Goal: Navigation & Orientation: Go to known website

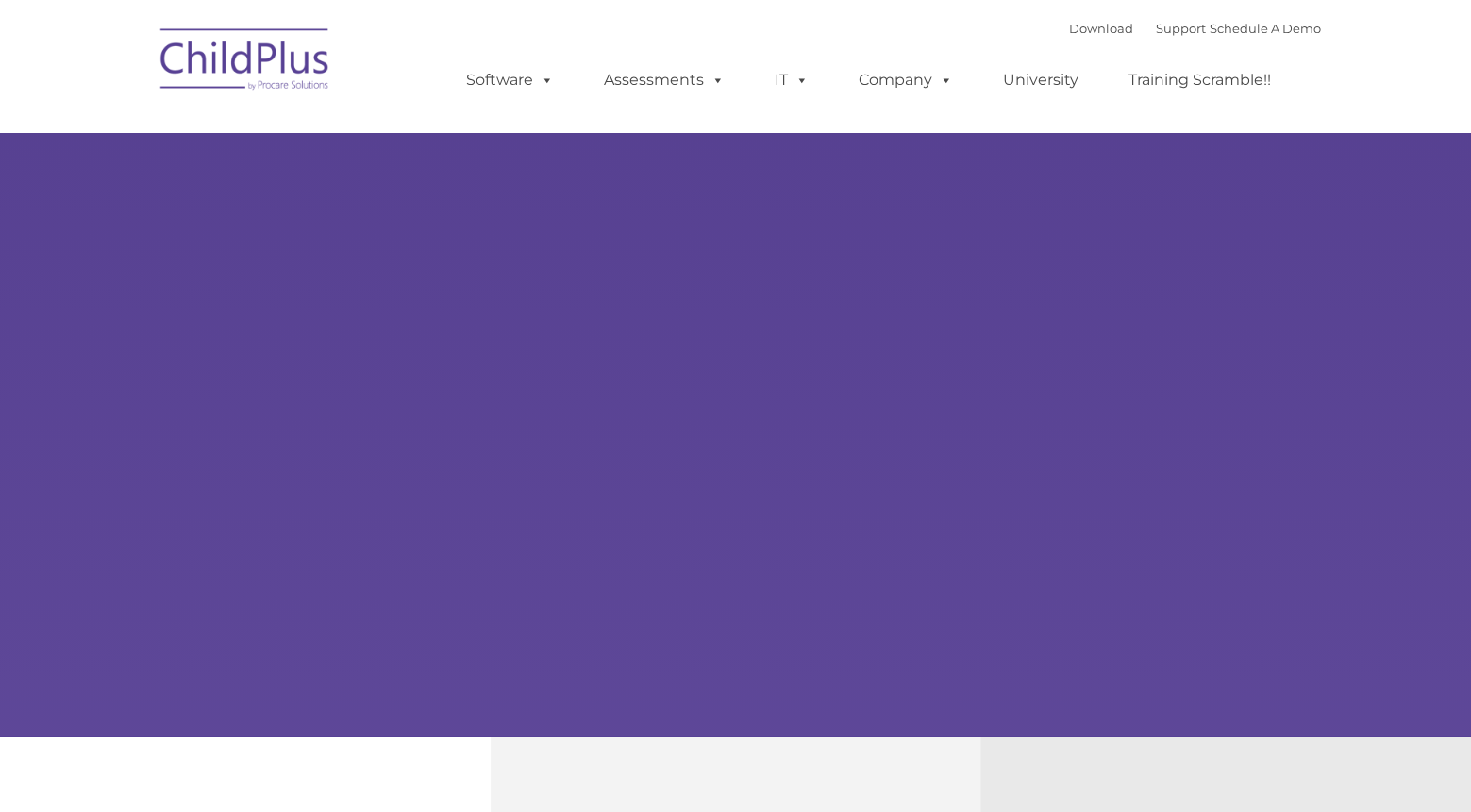
type input ""
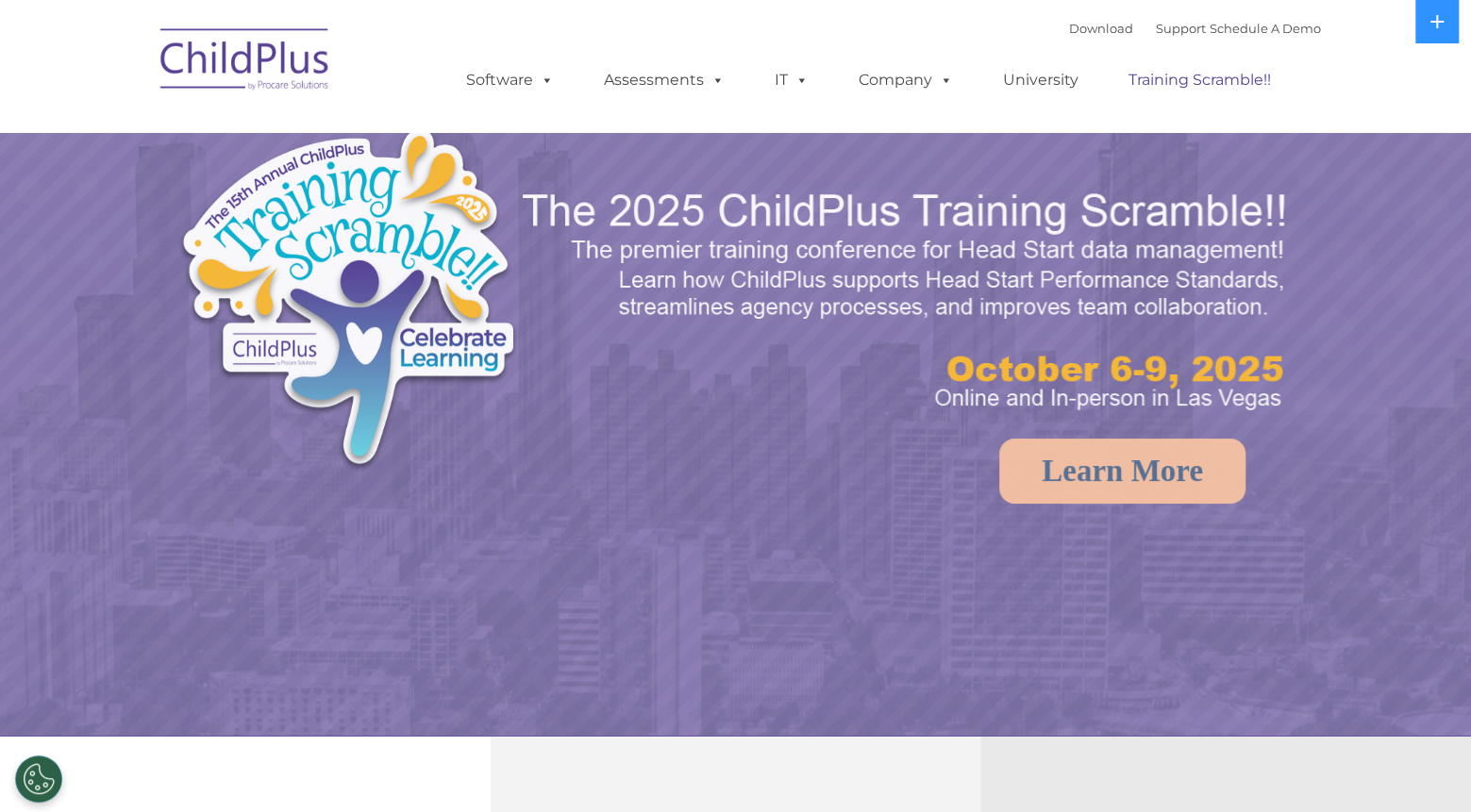
select select "MEDIUM"
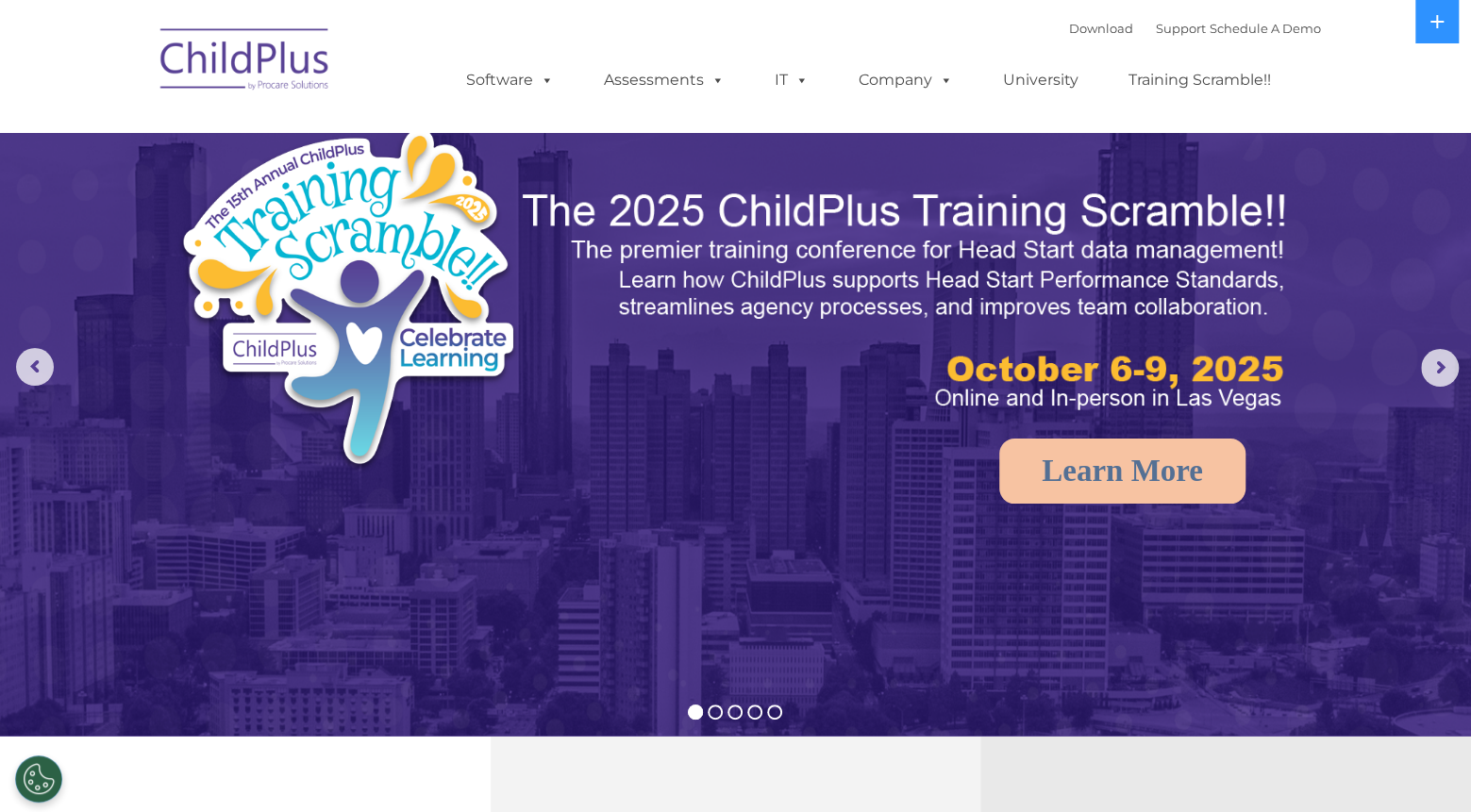
click at [239, 65] on img at bounding box center [246, 62] width 189 height 95
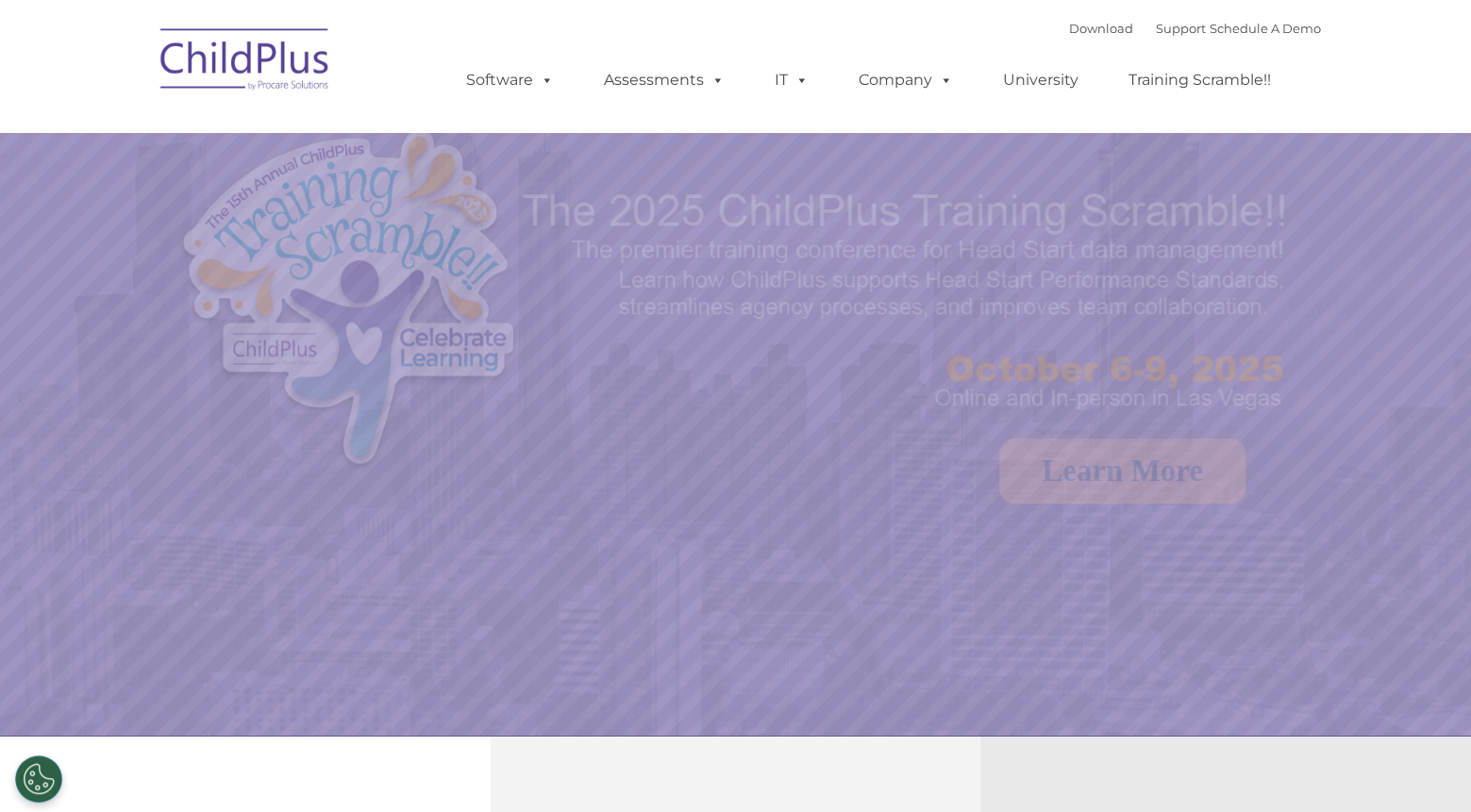
select select "MEDIUM"
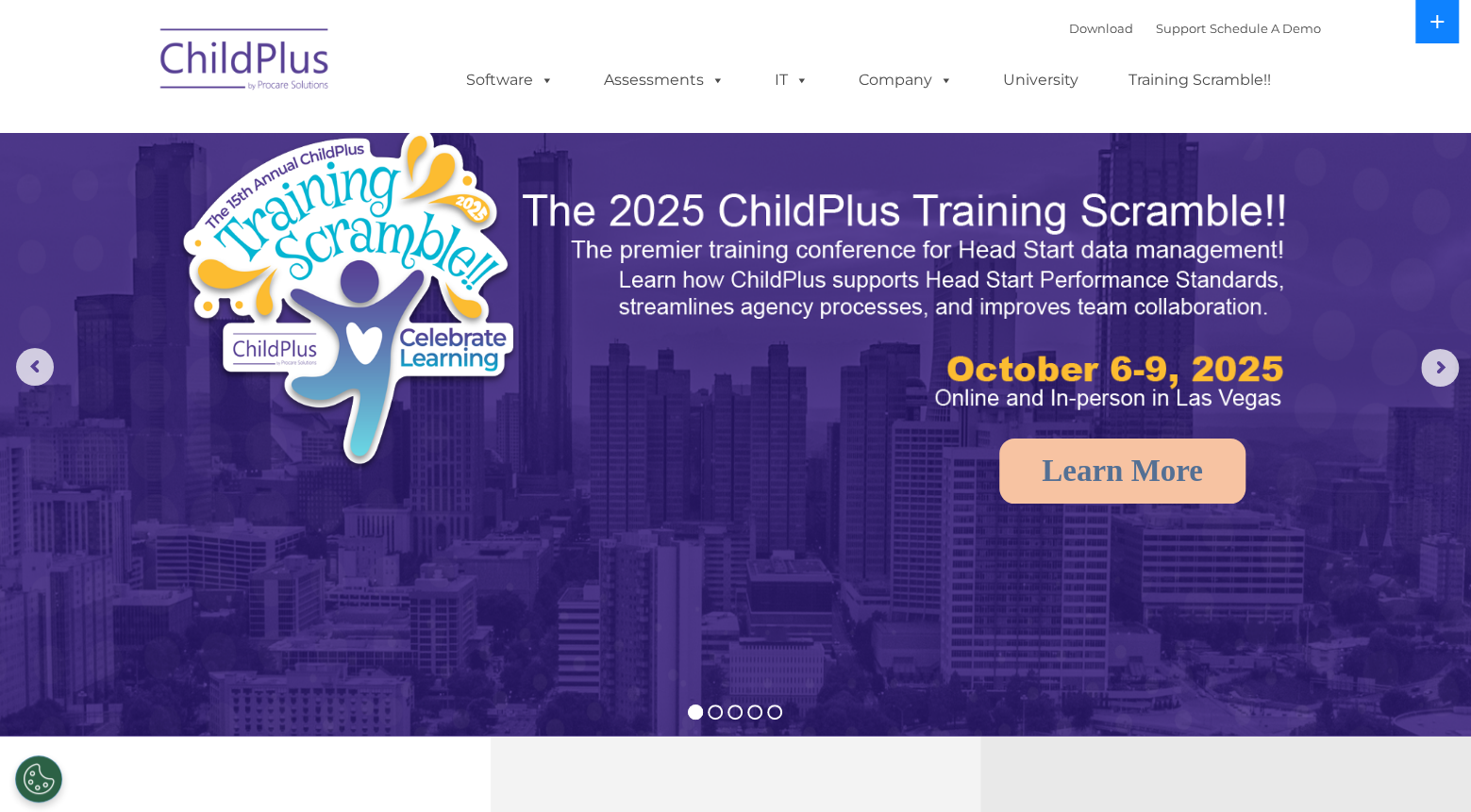
click at [1446, 27] on button at bounding box center [1437, 22] width 44 height 44
